Goal: Check status: Check status

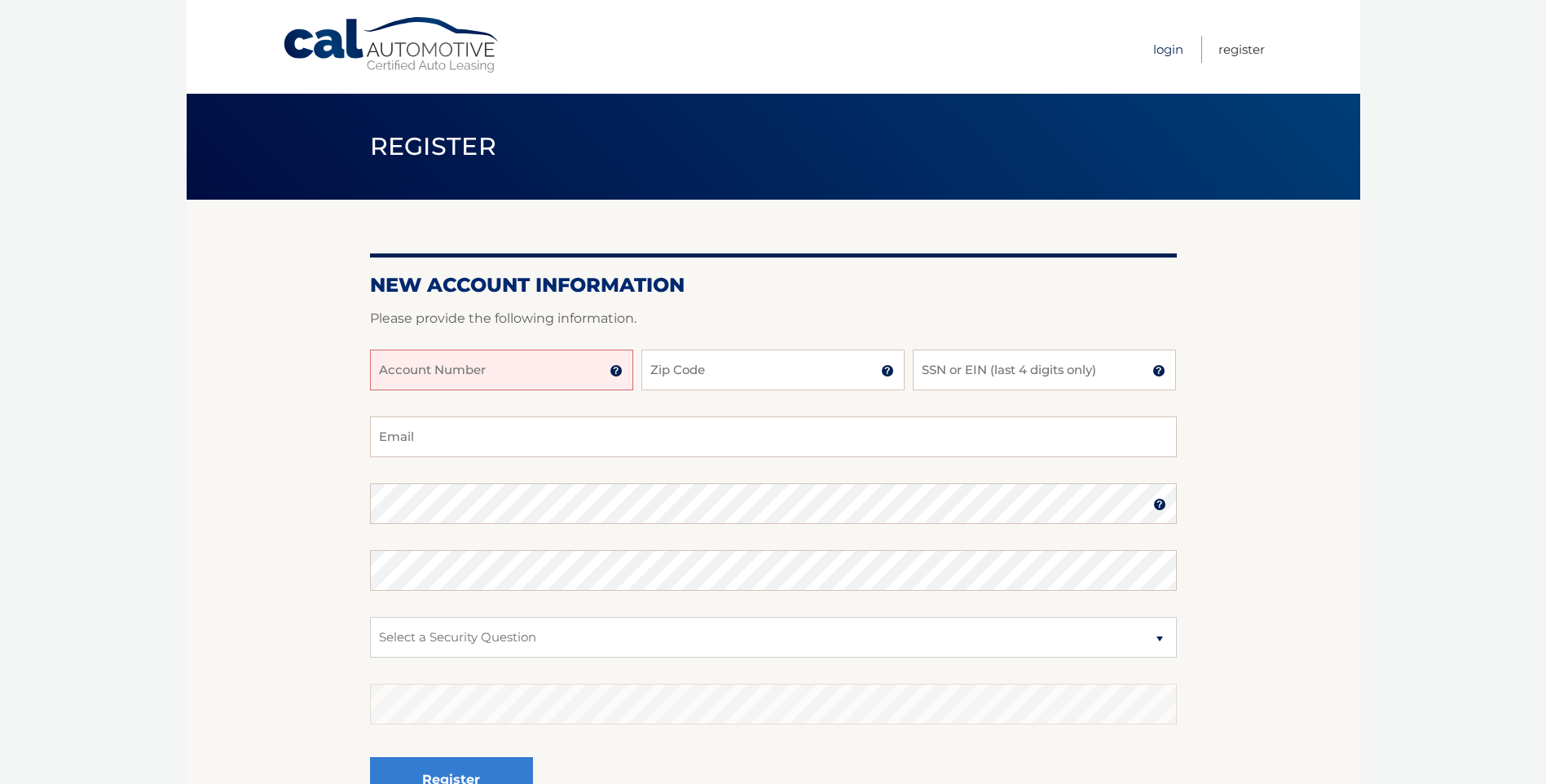
click at [1161, 52] on link "Login" at bounding box center [1168, 49] width 30 height 27
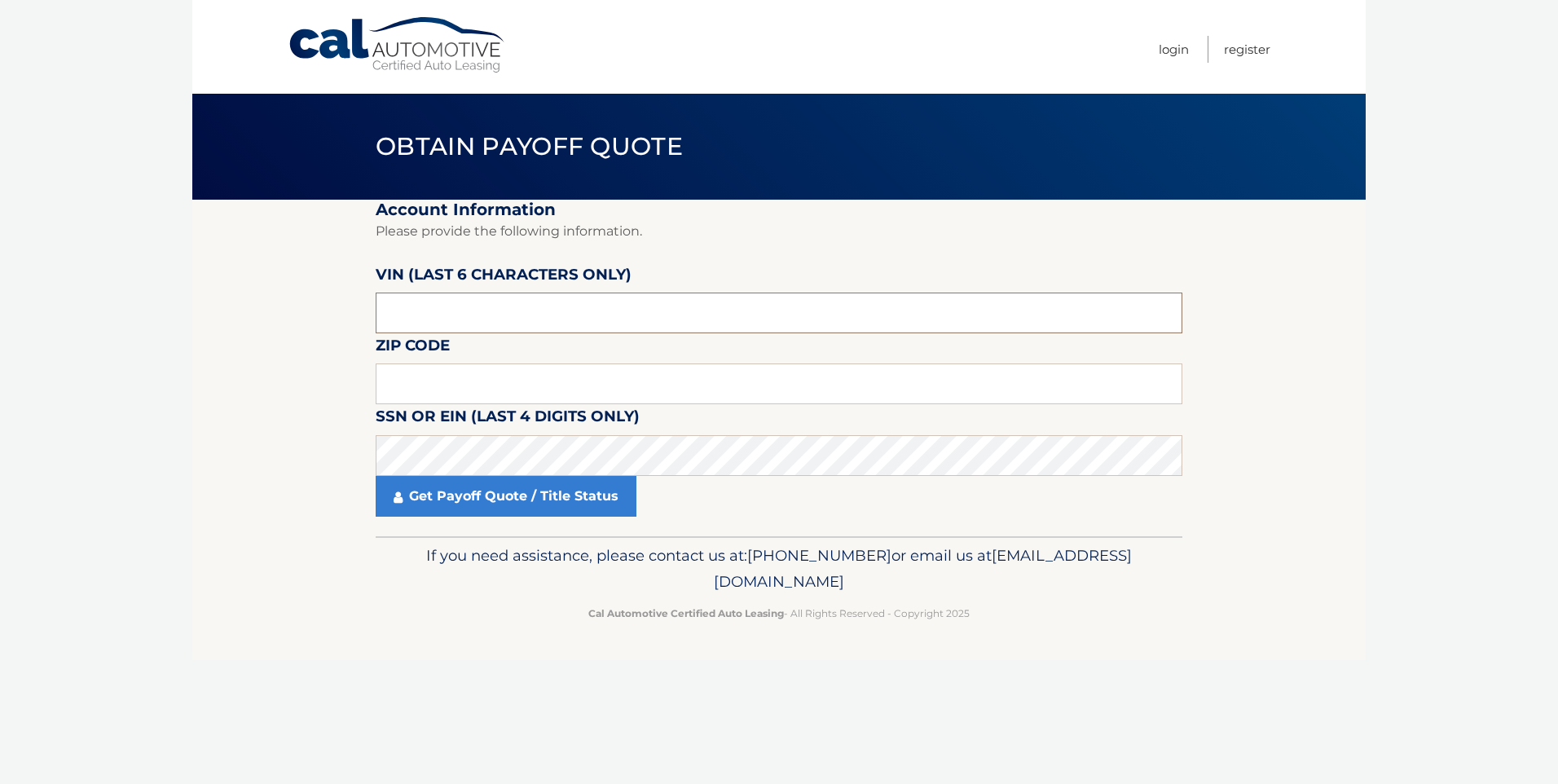
click at [428, 319] on input "text" at bounding box center [779, 312] width 807 height 40
type input "740900"
click at [481, 380] on input "text" at bounding box center [779, 383] width 807 height 40
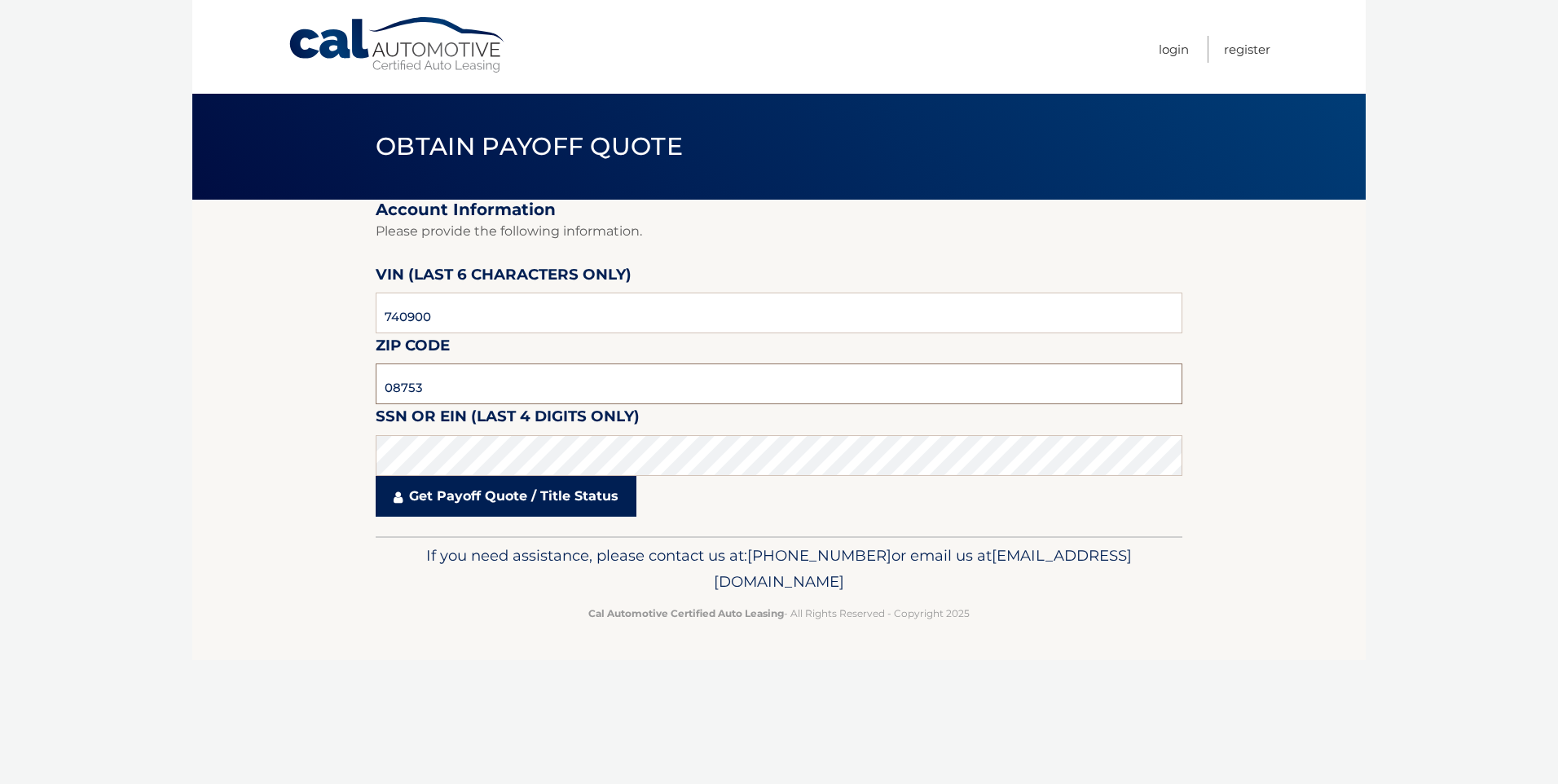
type input "08753"
click at [472, 506] on link "Get Payoff Quote / Title Status" at bounding box center [506, 495] width 261 height 40
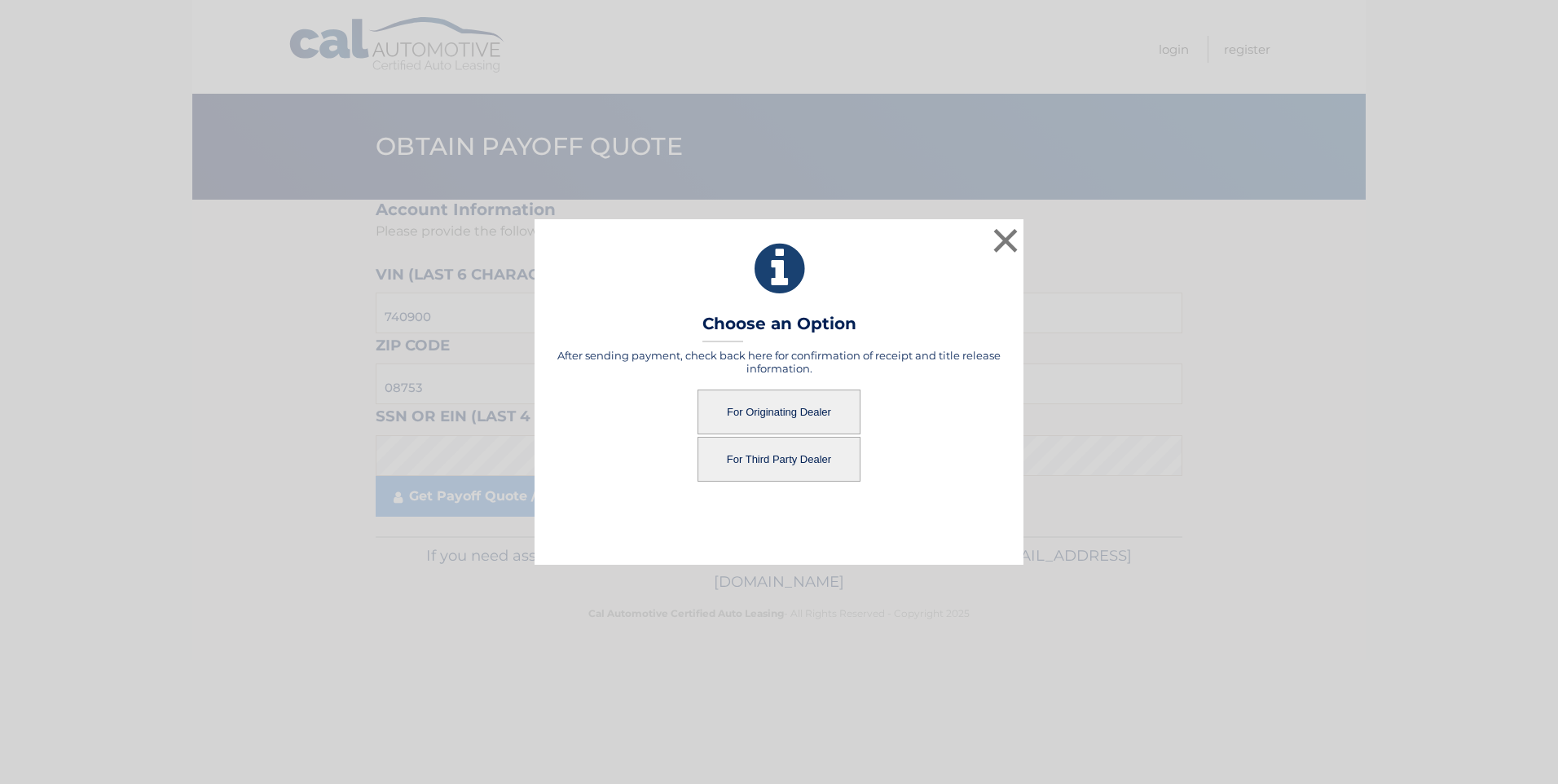
click at [745, 391] on button "For Originating Dealer" at bounding box center [778, 412] width 163 height 45
click at [735, 410] on button "For Originating Dealer" at bounding box center [778, 412] width 163 height 45
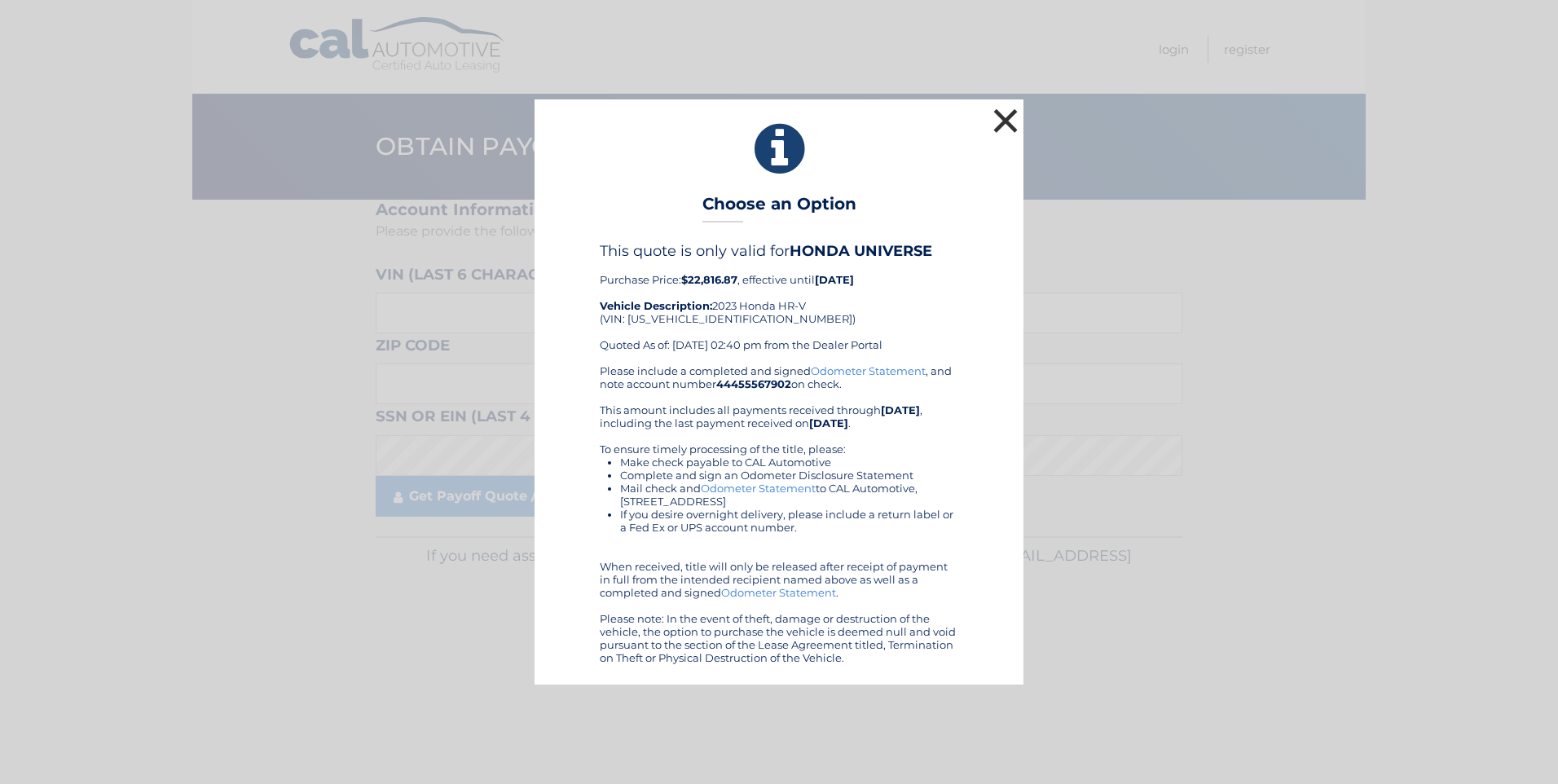
click at [997, 115] on button "×" at bounding box center [1006, 121] width 33 height 33
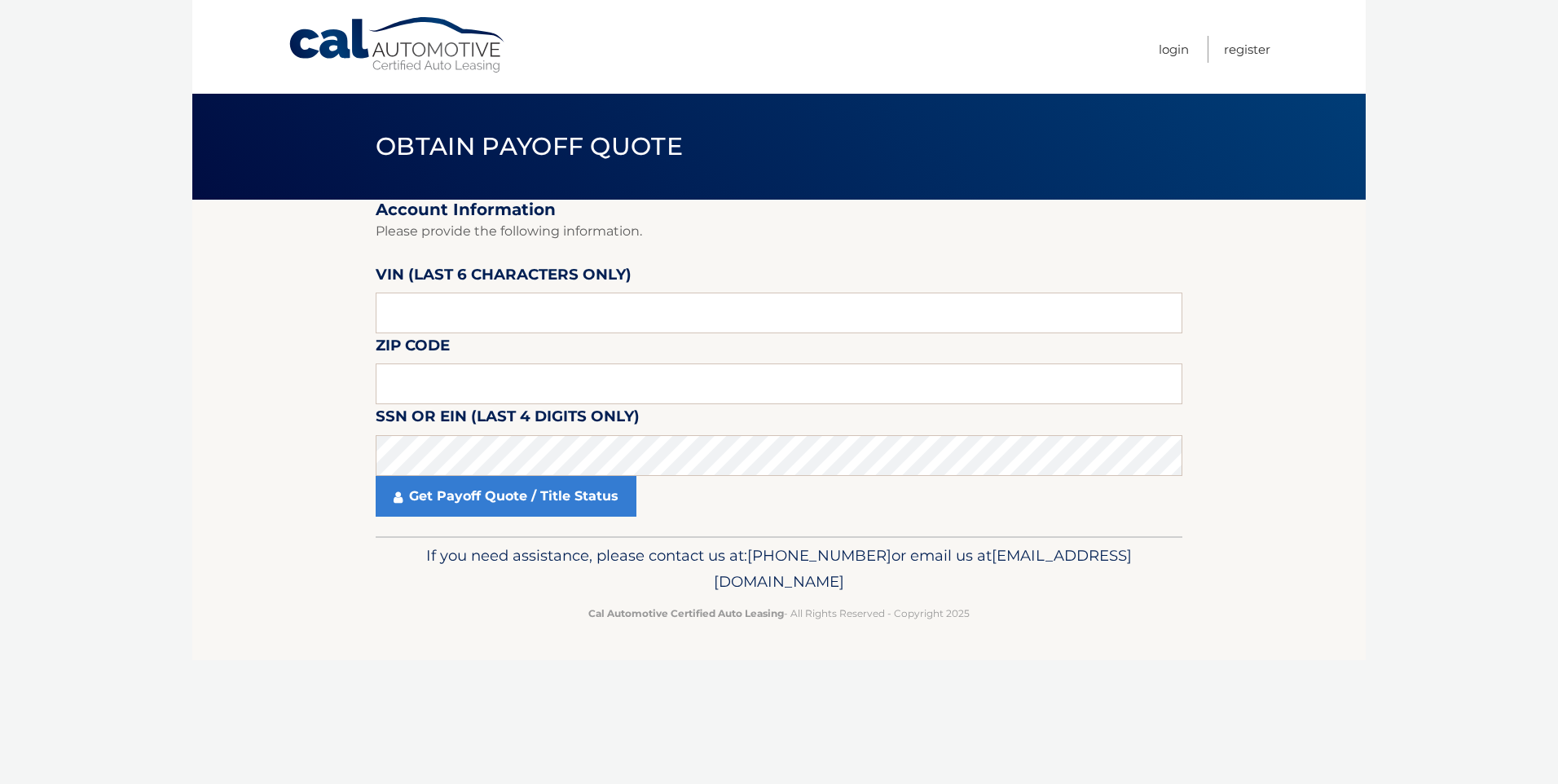
click at [1041, 33] on nav "Menu Login Register" at bounding box center [895, 47] width 750 height 94
